Goal: Check status: Check status

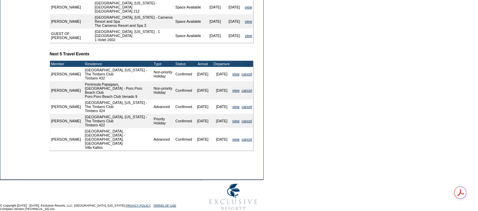
scroll to position [160, 0]
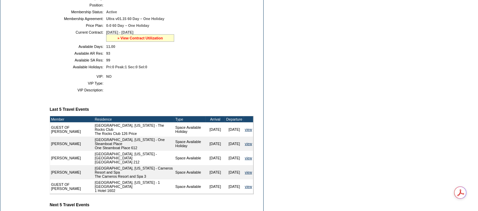
click at [140, 40] on link "» View Contract Utilization" at bounding box center [140, 38] width 46 height 4
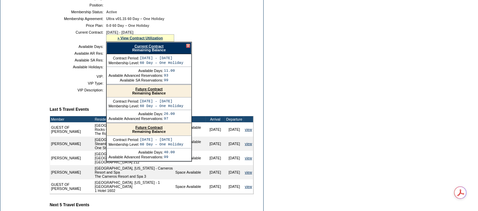
click at [149, 47] on link "Current Contract" at bounding box center [148, 46] width 29 height 4
click at [36, 92] on td "Dashboard Personal Info Business Info Address Info Web Access Notes Current Res…" at bounding box center [23, 115] width 46 height 421
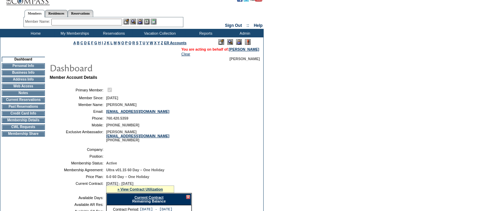
scroll to position [0, 0]
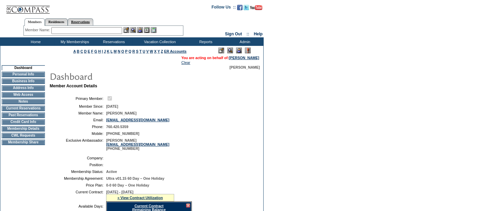
click at [92, 19] on link "Reservations" at bounding box center [81, 21] width 26 height 7
click at [69, 30] on input "text" at bounding box center [65, 30] width 30 height 7
paste input "1807914"
click at [87, 30] on img at bounding box center [84, 30] width 6 height 6
type input "1807914"
